Goal: Find specific page/section: Find specific page/section

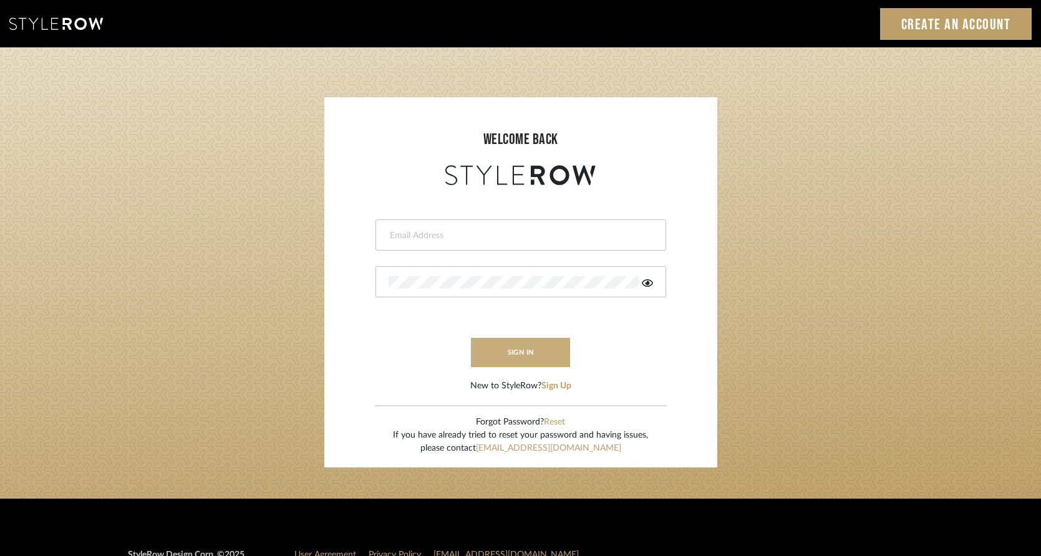
type input "[PERSON_NAME][EMAIL_ADDRESS][DOMAIN_NAME]"
click at [536, 355] on button "sign in" at bounding box center [521, 352] width 100 height 29
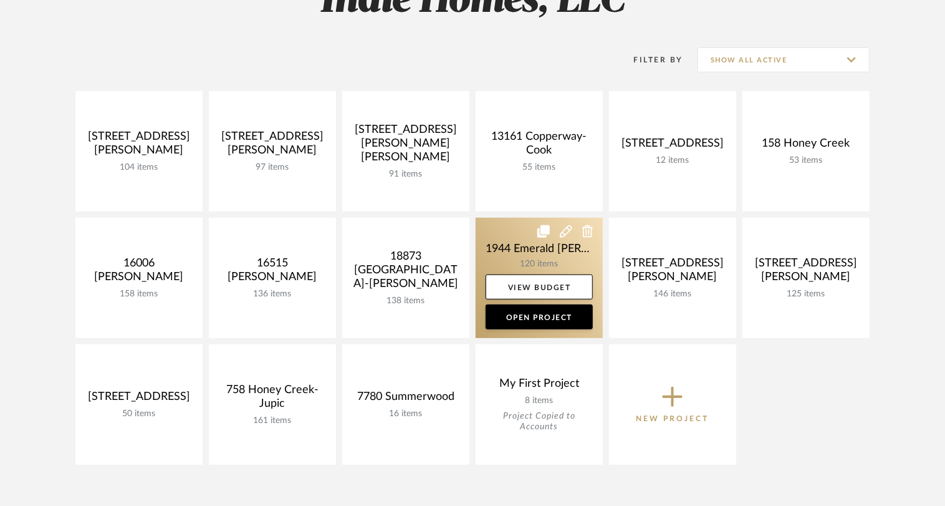
scroll to position [238, 0]
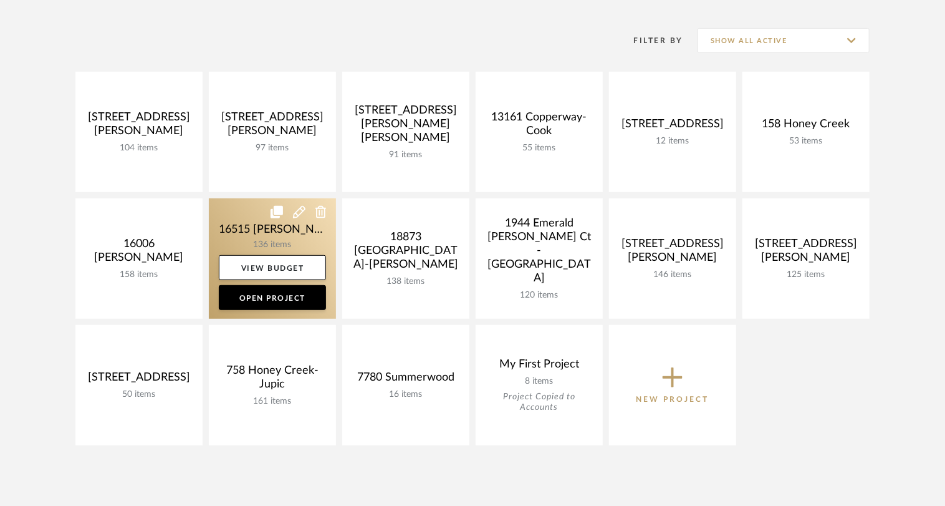
click at [261, 246] on link at bounding box center [272, 258] width 127 height 120
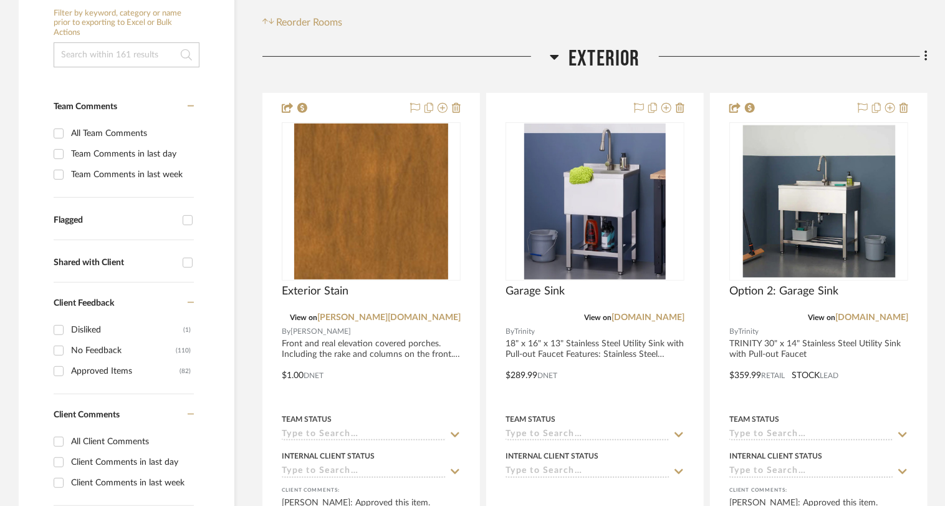
scroll to position [271, 0]
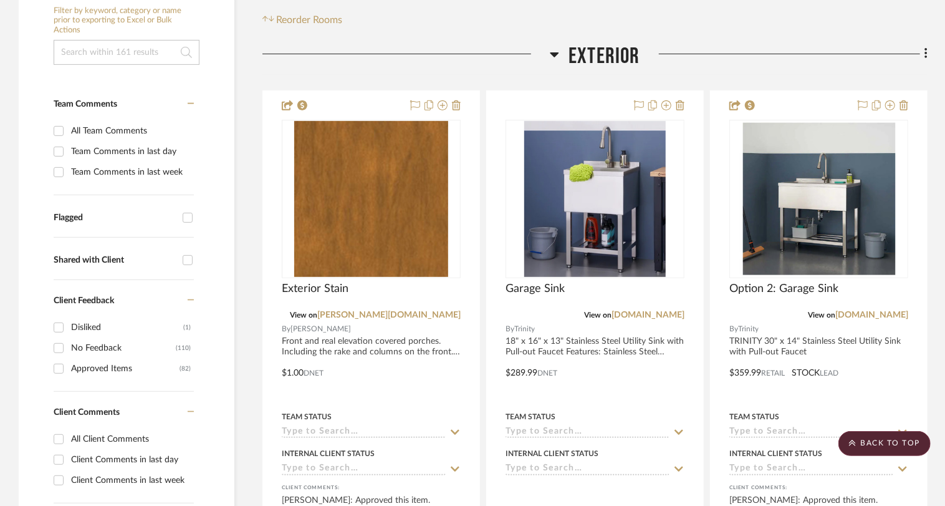
click at [55, 367] on input "Approved Items (82)" at bounding box center [59, 369] width 20 height 20
checkbox input "true"
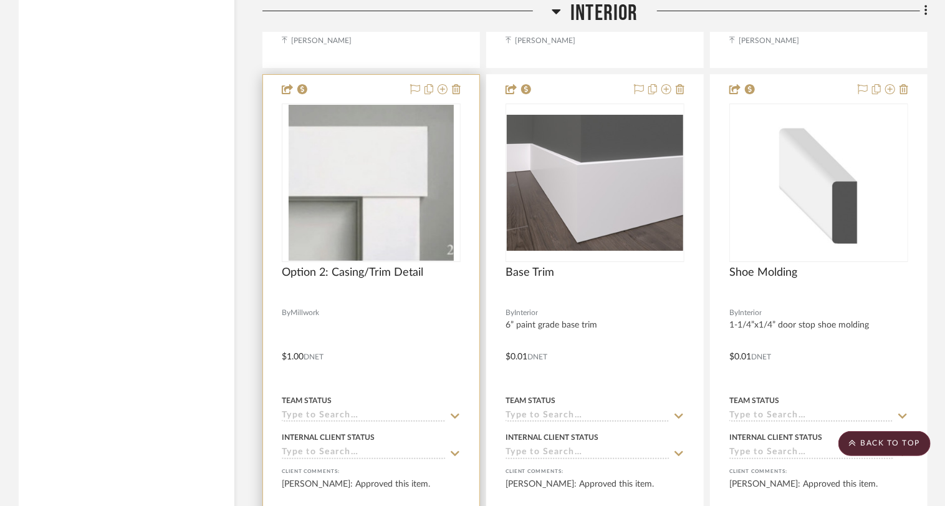
scroll to position [2626, 0]
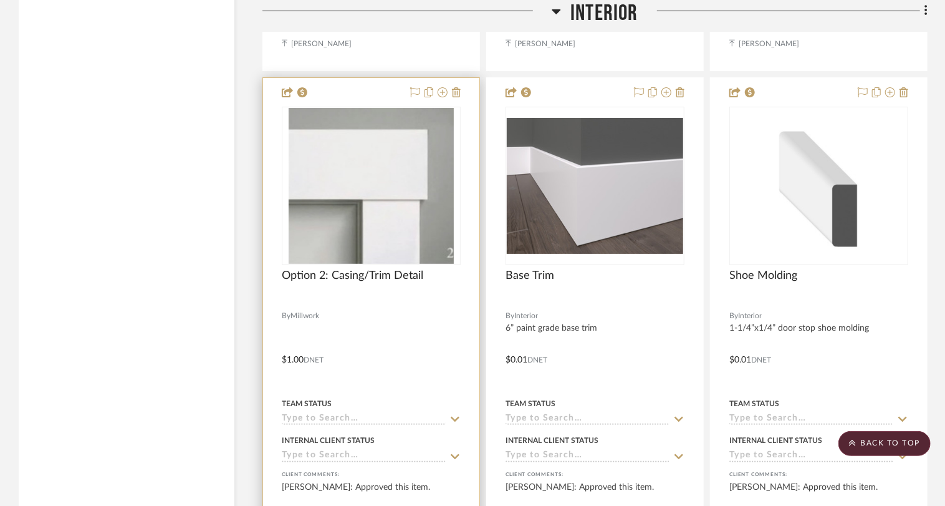
click at [399, 205] on img "0" at bounding box center [371, 186] width 165 height 156
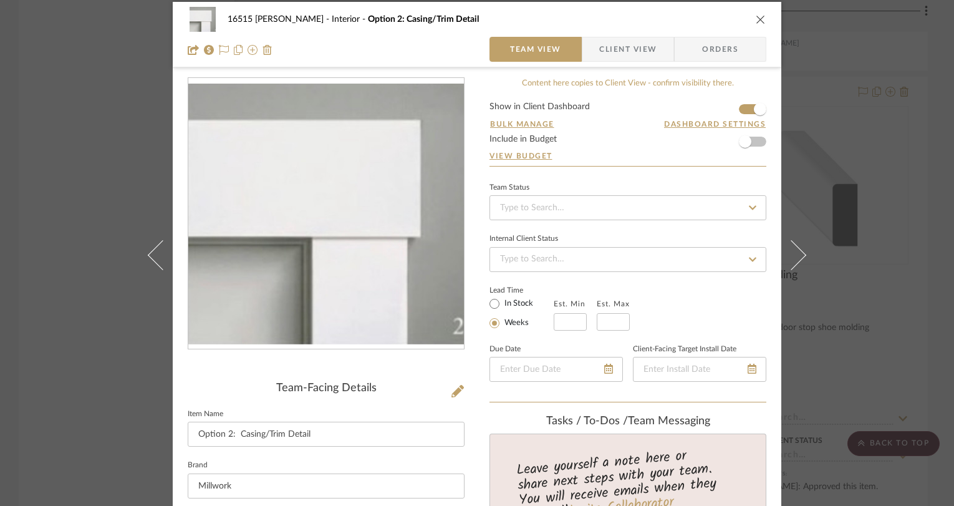
scroll to position [0, 0]
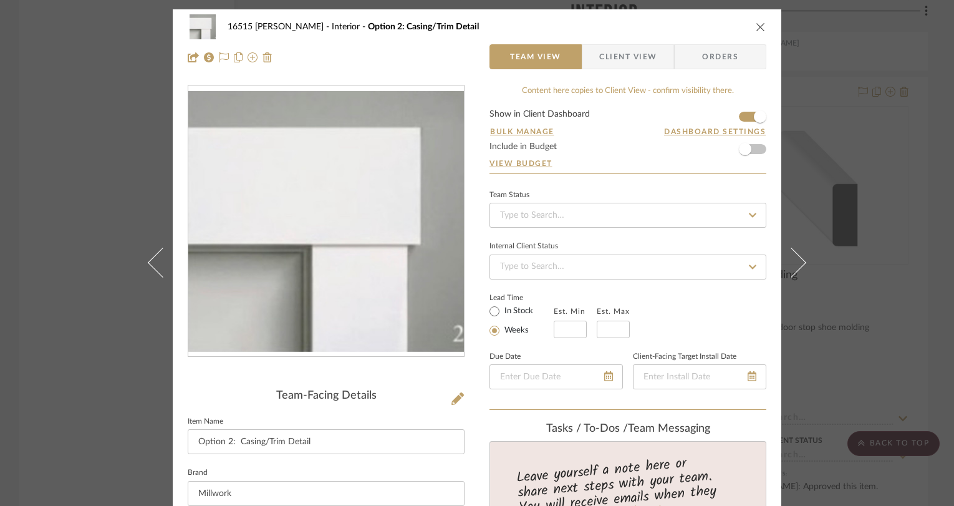
click at [872, 214] on div "16515 Sheldon Sands Interior Option 2: Casing/Trim Detail Team View Client View…" at bounding box center [477, 253] width 954 height 506
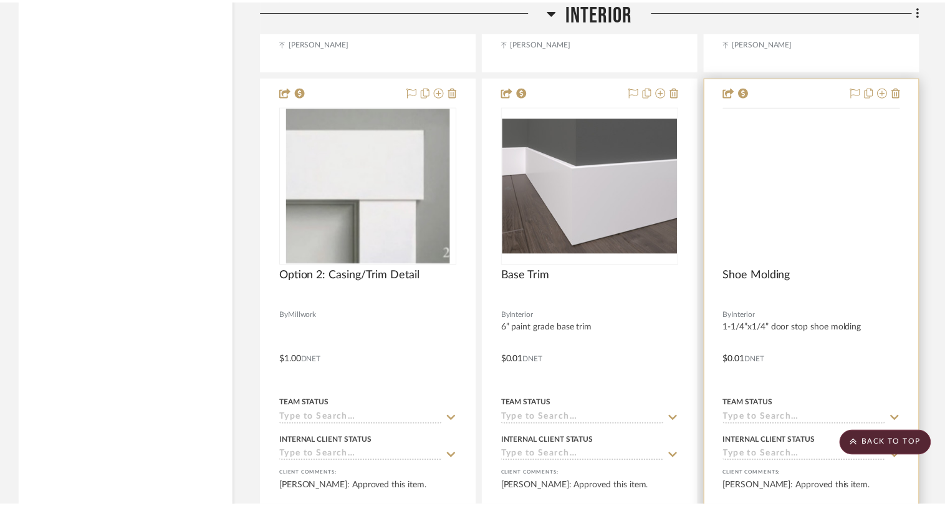
scroll to position [2626, 0]
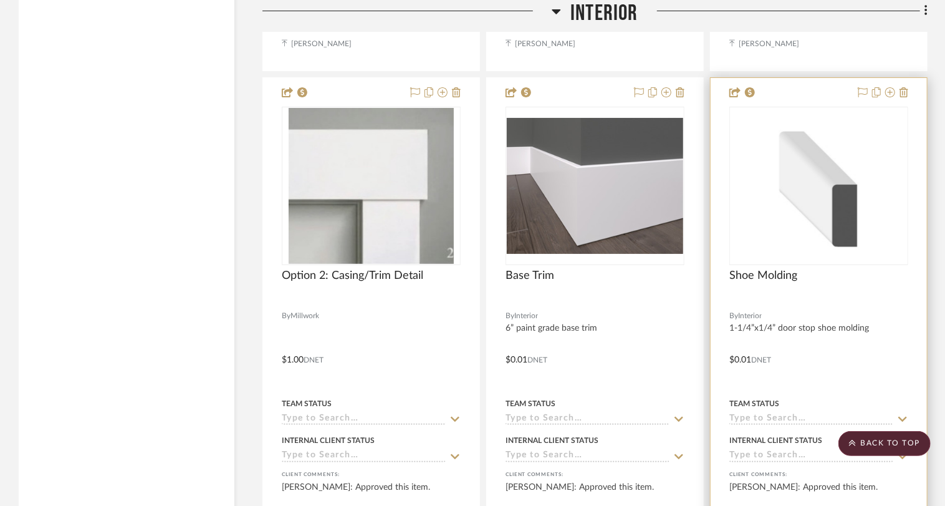
click at [803, 186] on img "0" at bounding box center [819, 186] width 176 height 128
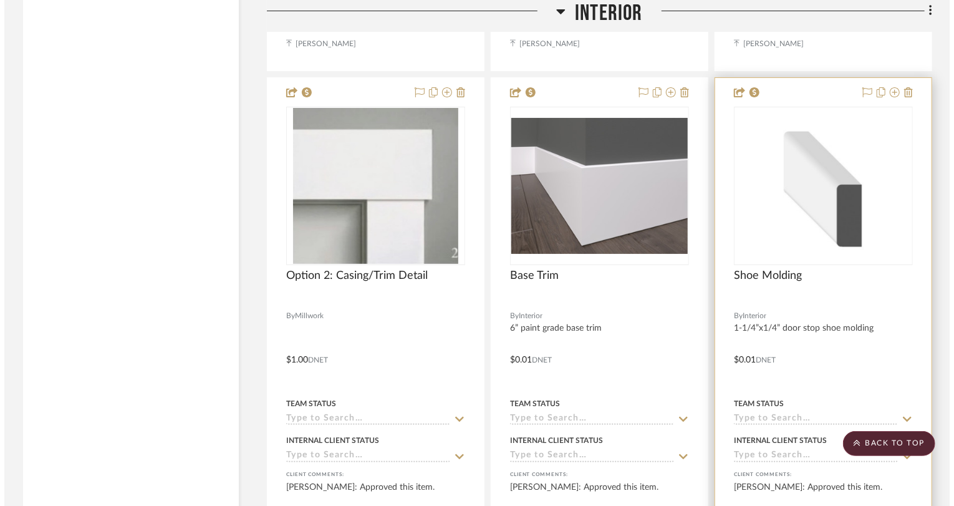
scroll to position [0, 0]
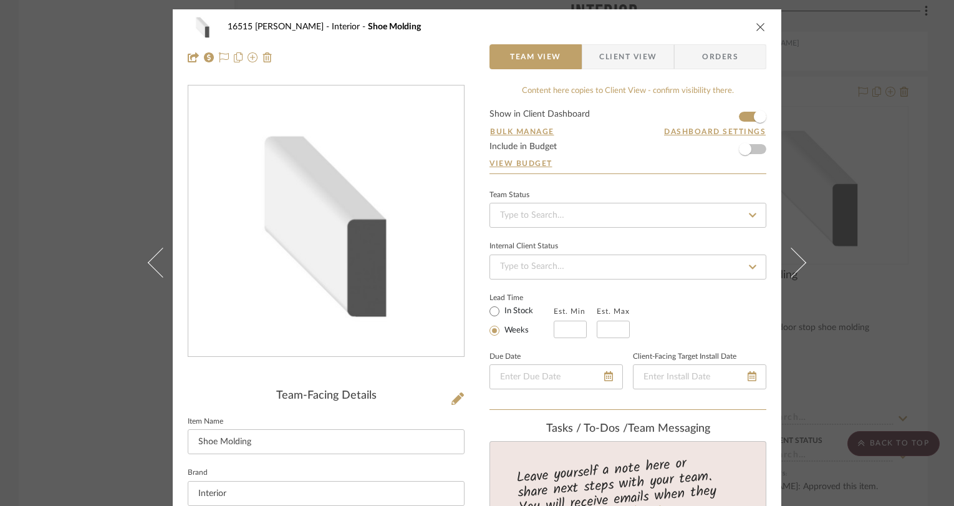
click at [759, 26] on icon "close" at bounding box center [761, 27] width 10 height 10
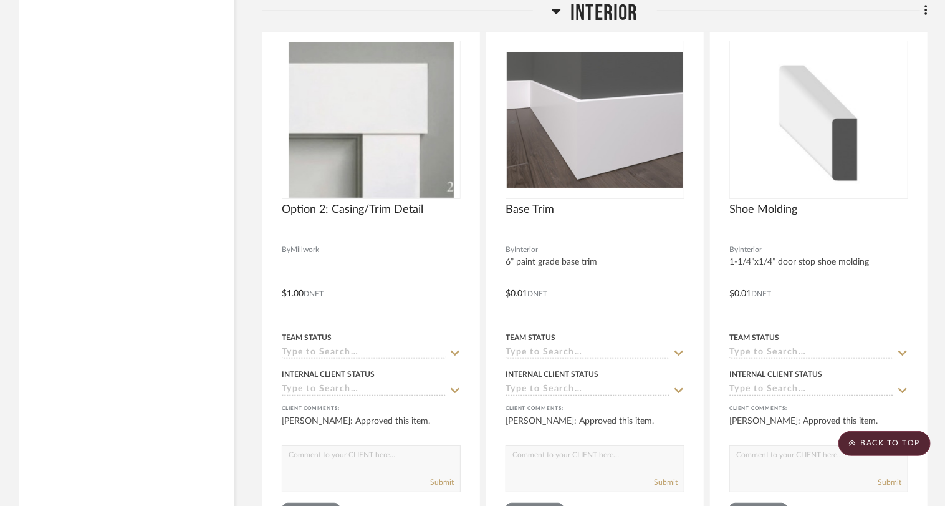
scroll to position [2664, 0]
